Goal: Task Accomplishment & Management: Use online tool/utility

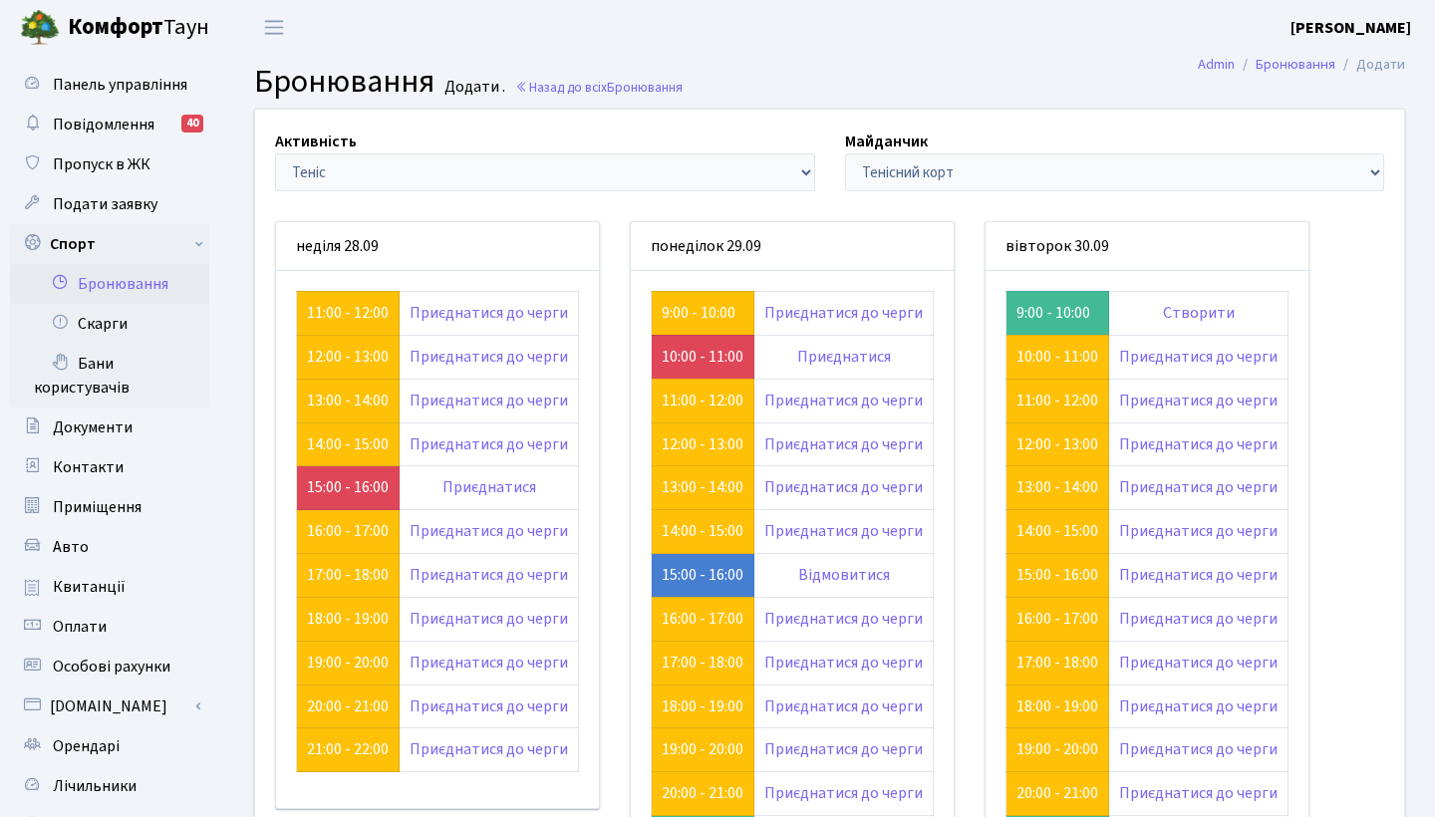
scroll to position [12, 0]
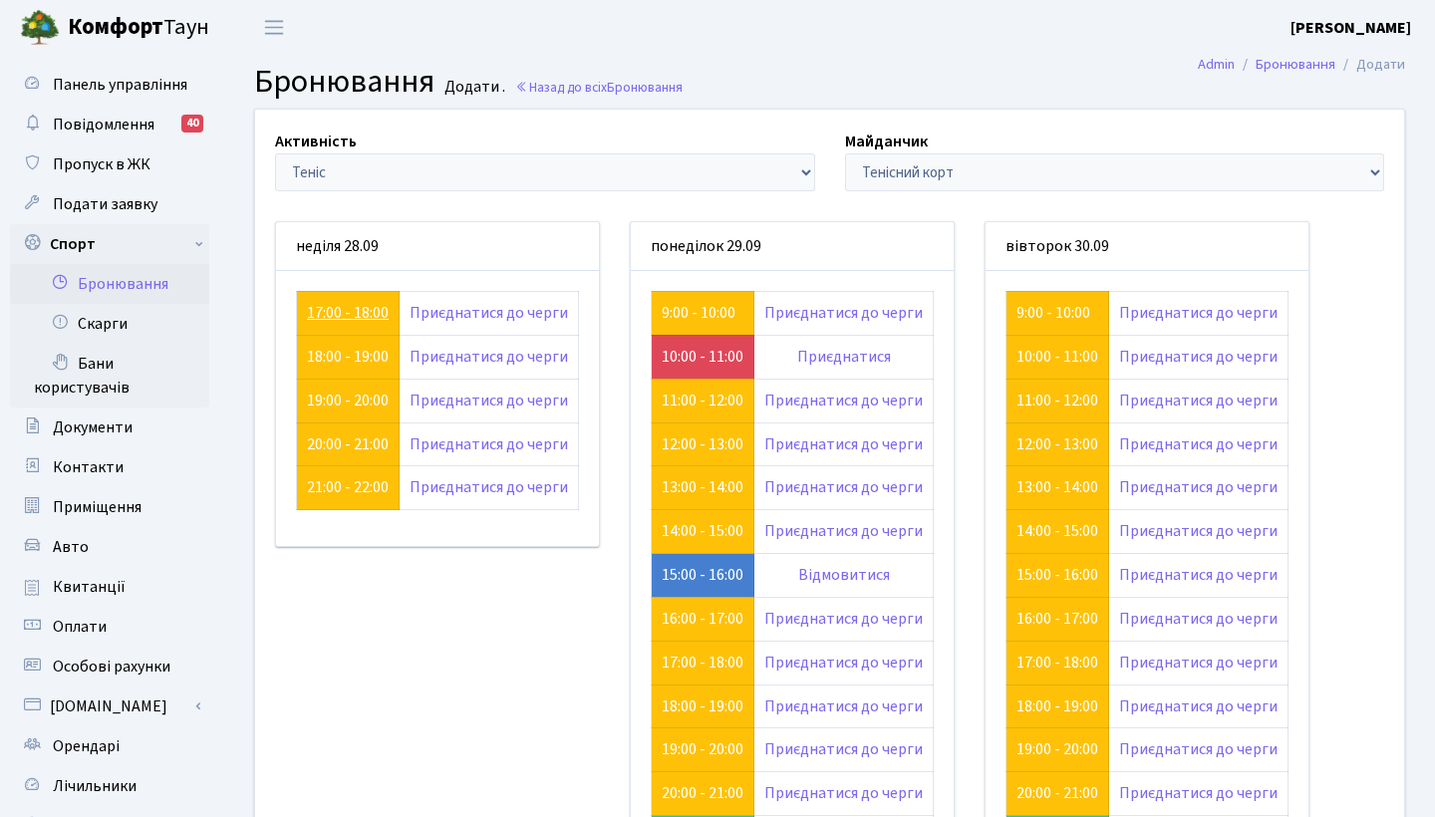
click at [327, 313] on link "17:00 - 18:00" at bounding box center [348, 313] width 82 height 22
click at [325, 358] on link "18:00 - 19:00" at bounding box center [348, 357] width 82 height 22
click at [665, 356] on link "10:00 - 11:00" at bounding box center [702, 357] width 82 height 22
click at [321, 308] on link "17:00 - 18:00" at bounding box center [348, 313] width 82 height 22
